Goal: Use online tool/utility: Utilize a website feature to perform a specific function

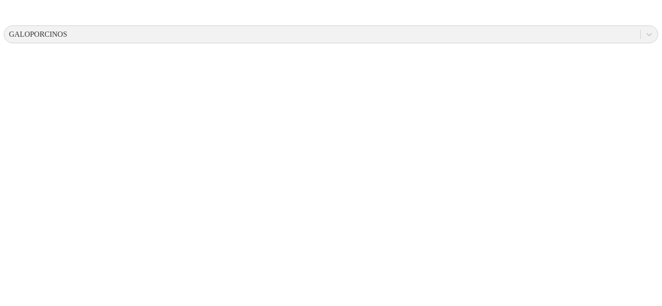
scroll to position [380, 0]
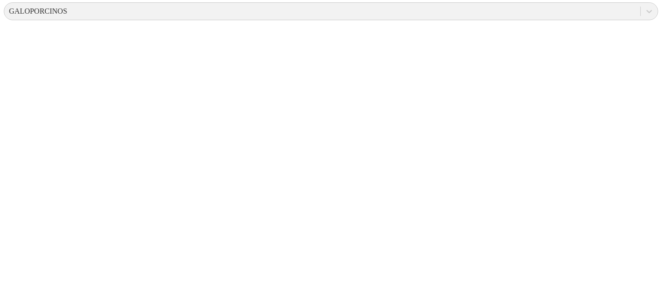
scroll to position [0, 0]
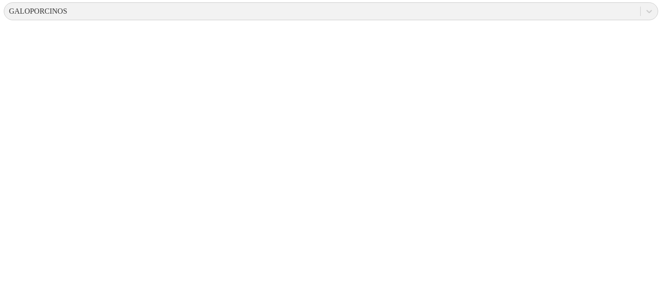
scroll to position [99, 0]
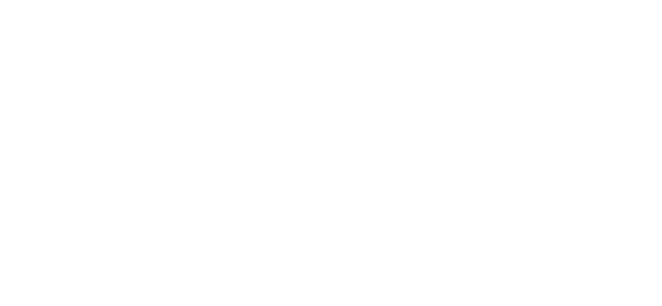
scroll to position [44, 0]
drag, startPoint x: 660, startPoint y: 81, endPoint x: 635, endPoint y: 205, distance: 126.3
